Goal: Task Accomplishment & Management: Manage account settings

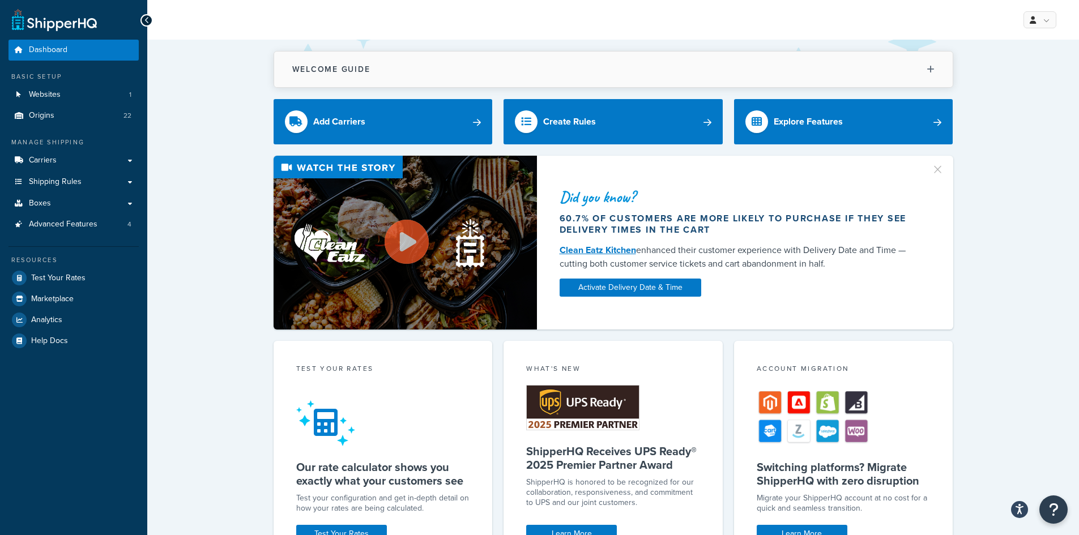
click at [926, 67] on button "Welcome Guide" at bounding box center [613, 70] width 678 height 36
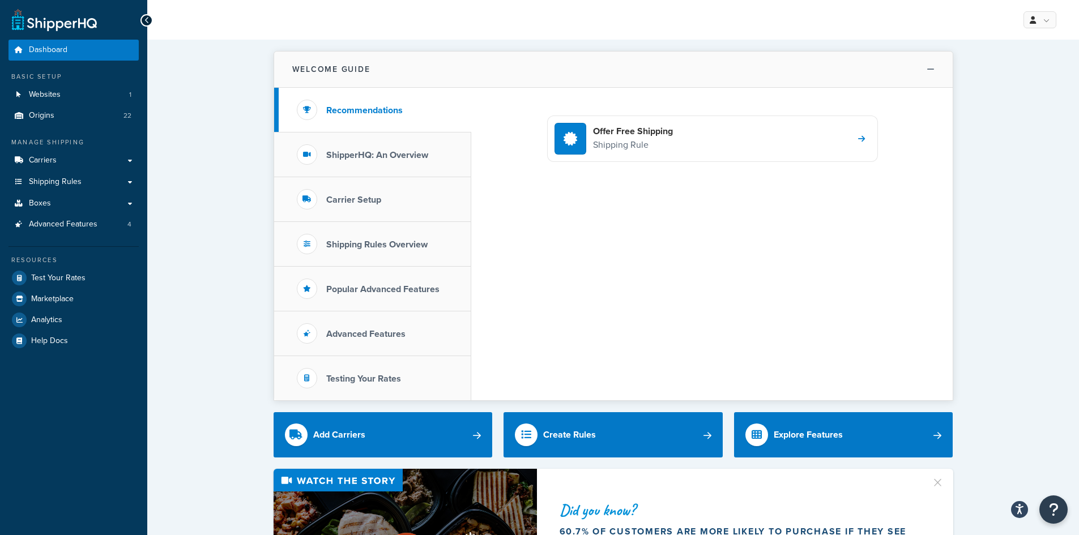
click at [923, 67] on button "Welcome Guide" at bounding box center [613, 70] width 678 height 36
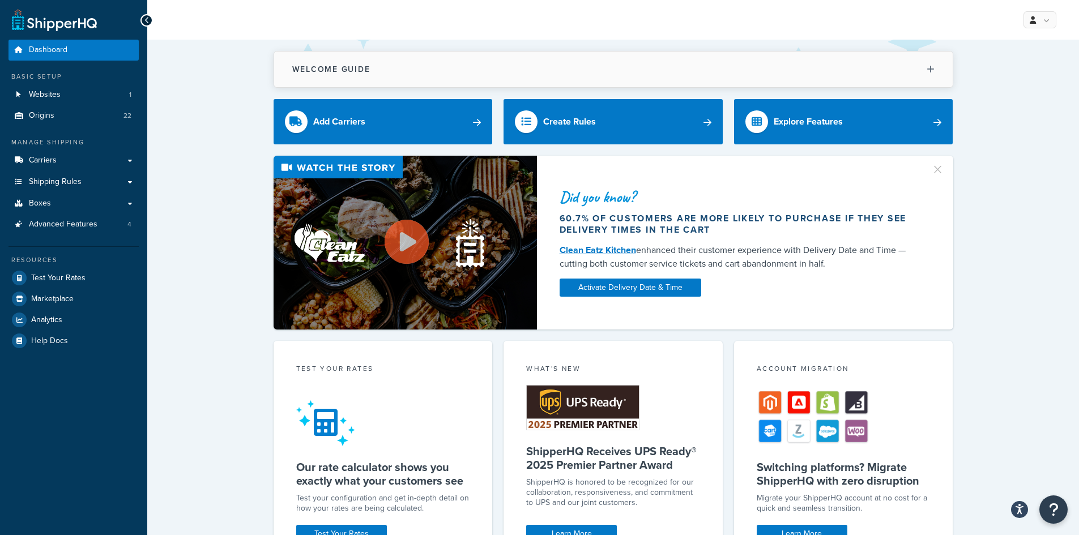
click at [929, 75] on button "Welcome Guide" at bounding box center [613, 70] width 678 height 36
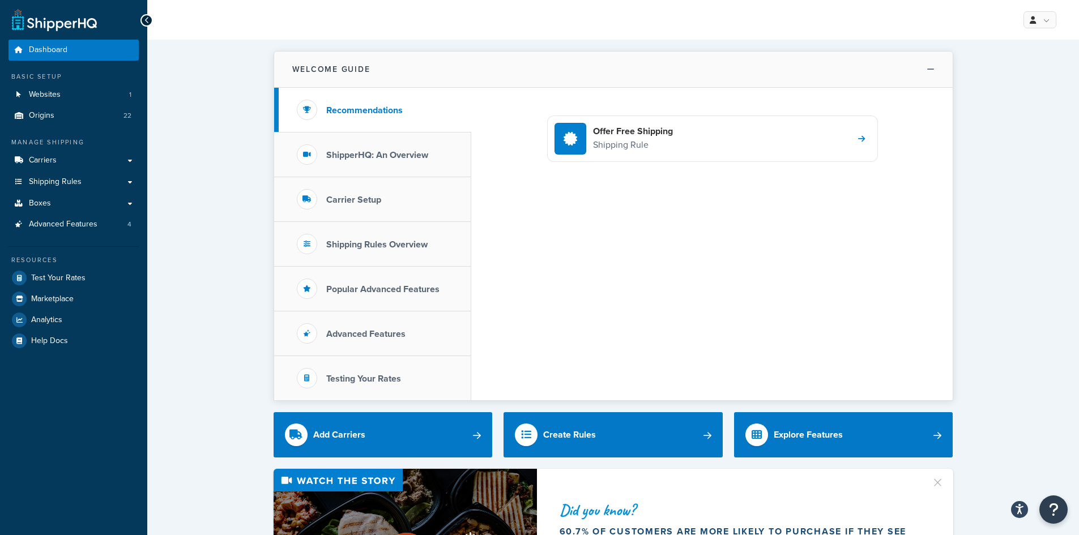
click at [929, 75] on button "Welcome Guide" at bounding box center [613, 70] width 678 height 36
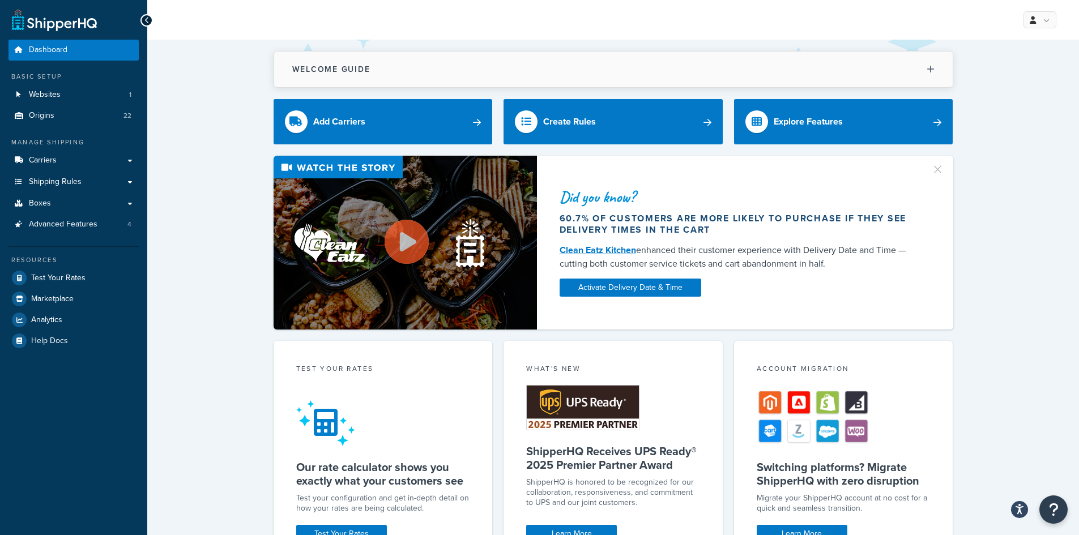
click at [429, 66] on button "Welcome Guide" at bounding box center [613, 70] width 678 height 36
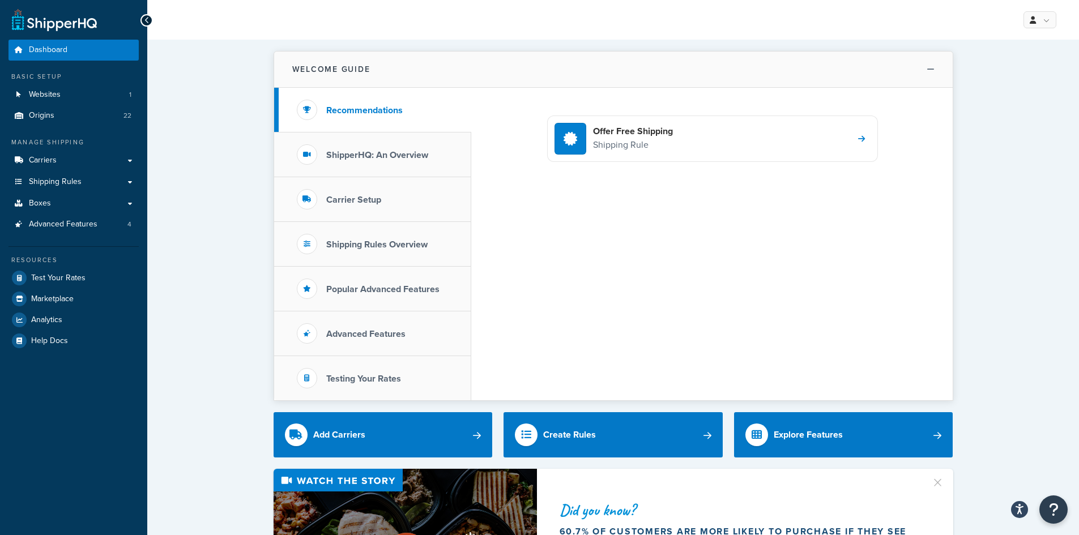
click at [432, 63] on button "Welcome Guide" at bounding box center [613, 70] width 678 height 36
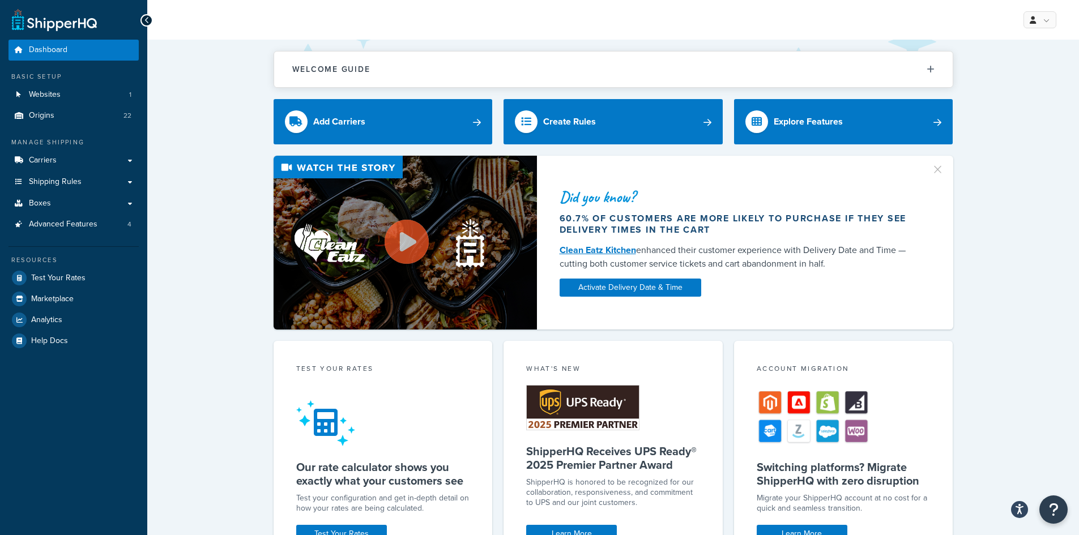
click at [744, 39] on div "My Profile Billing Global Settings Contact Us Logout" at bounding box center [613, 20] width 932 height 40
click at [736, 61] on button "Welcome Guide" at bounding box center [613, 70] width 678 height 36
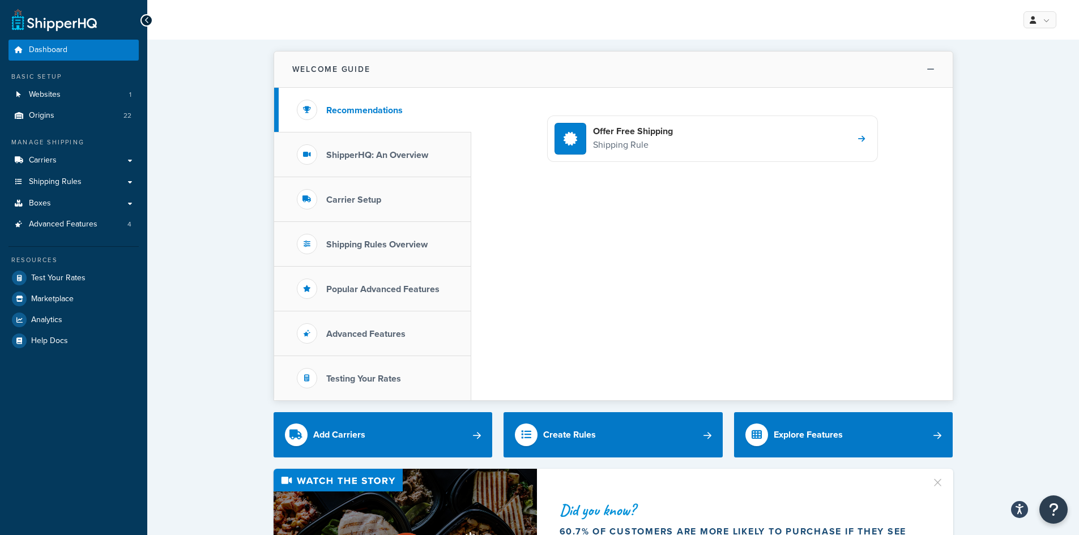
click at [737, 59] on button "Welcome Guide" at bounding box center [613, 70] width 678 height 36
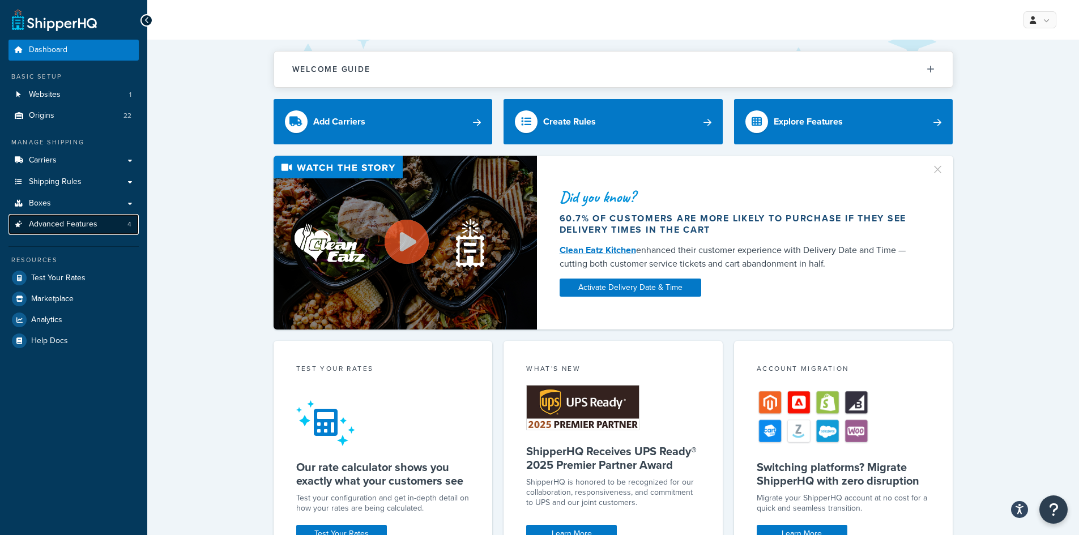
click at [80, 228] on span "Advanced Features" at bounding box center [63, 225] width 69 height 10
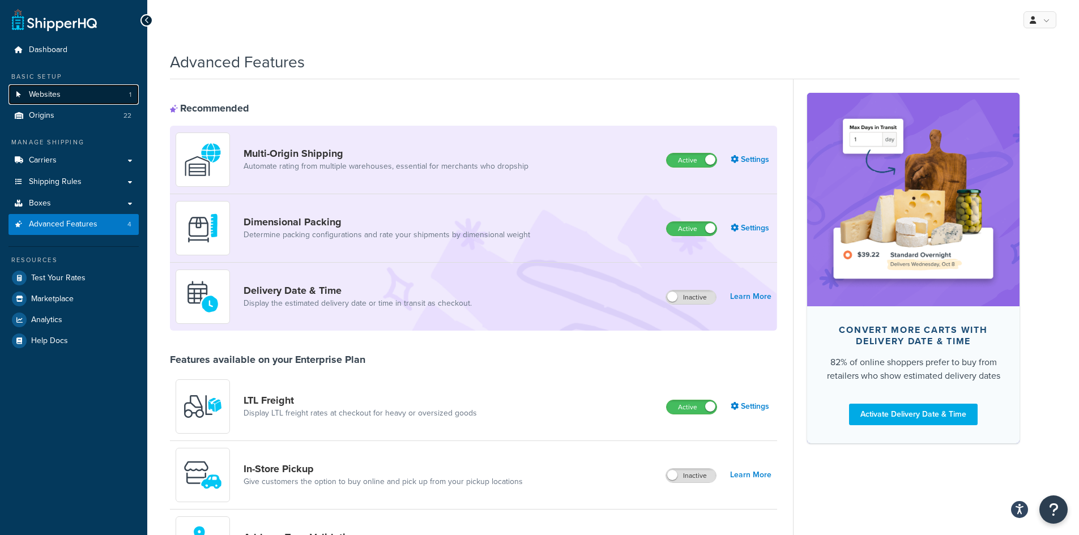
click at [84, 101] on link "Websites 1" at bounding box center [73, 94] width 130 height 21
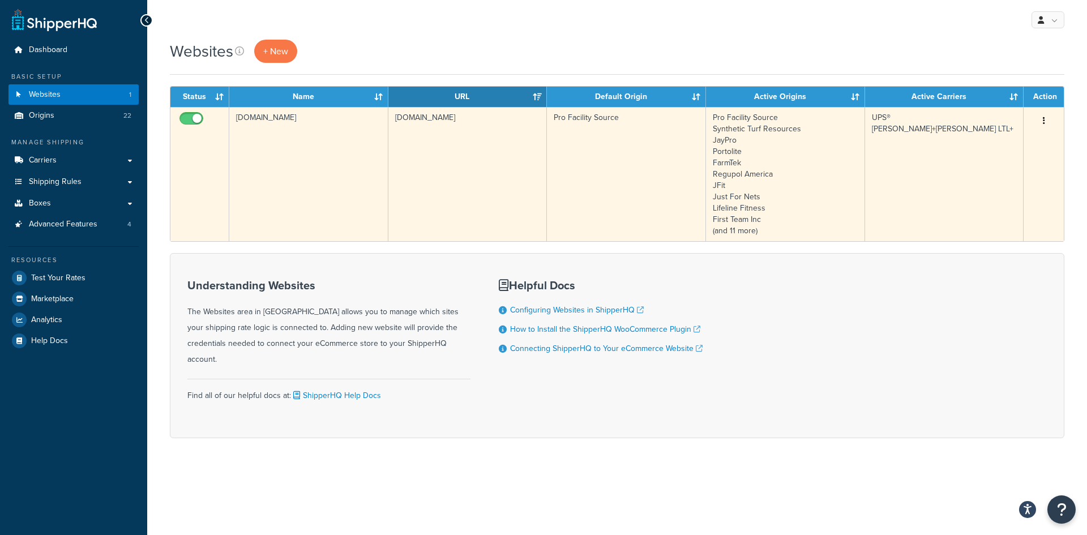
click at [1046, 117] on button "button" at bounding box center [1044, 121] width 16 height 18
click at [1003, 141] on link "Edit" at bounding box center [997, 143] width 89 height 23
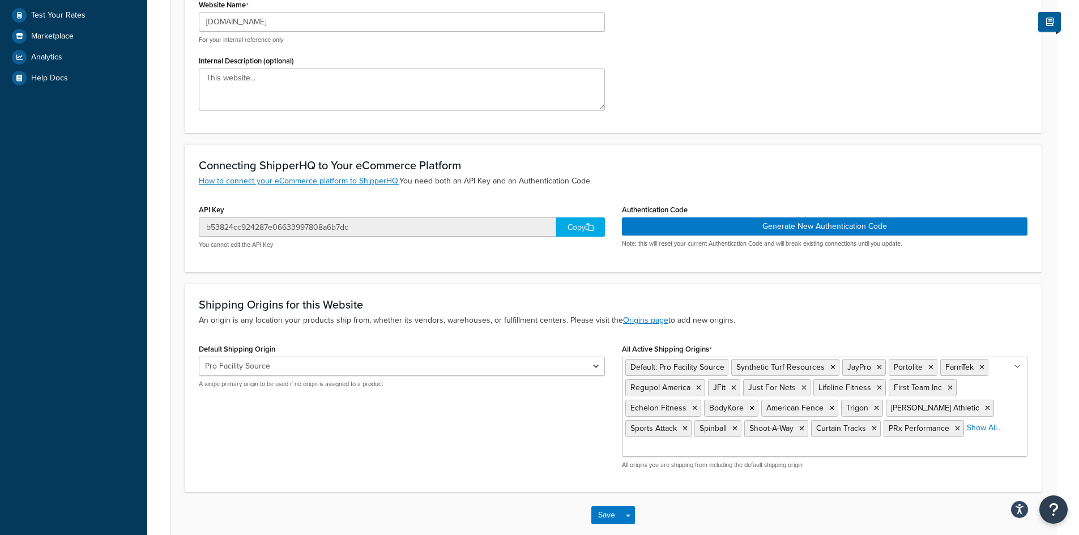
scroll to position [283, 0]
